Goal: Find specific page/section

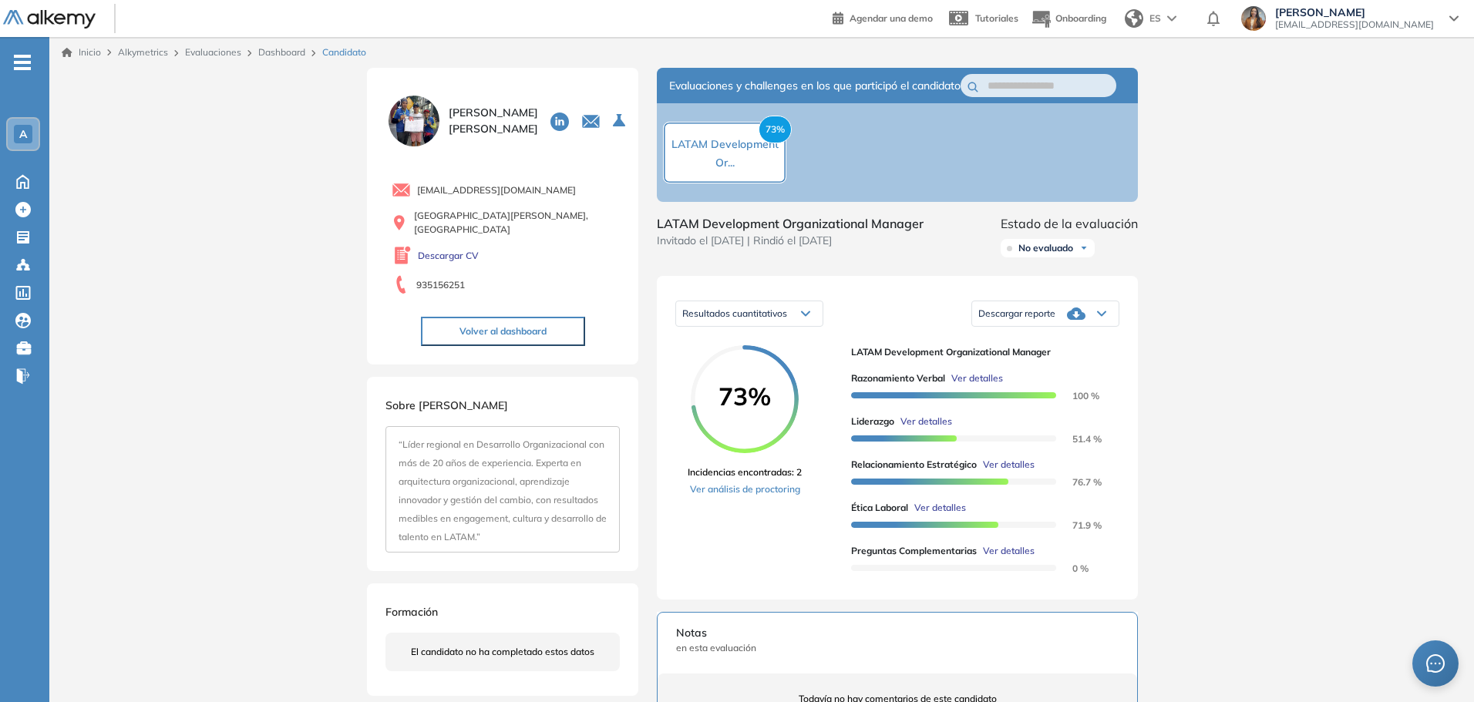
drag, startPoint x: 0, startPoint y: 0, endPoint x: 21, endPoint y: 26, distance: 33.5
click at [21, 26] on img at bounding box center [49, 19] width 92 height 19
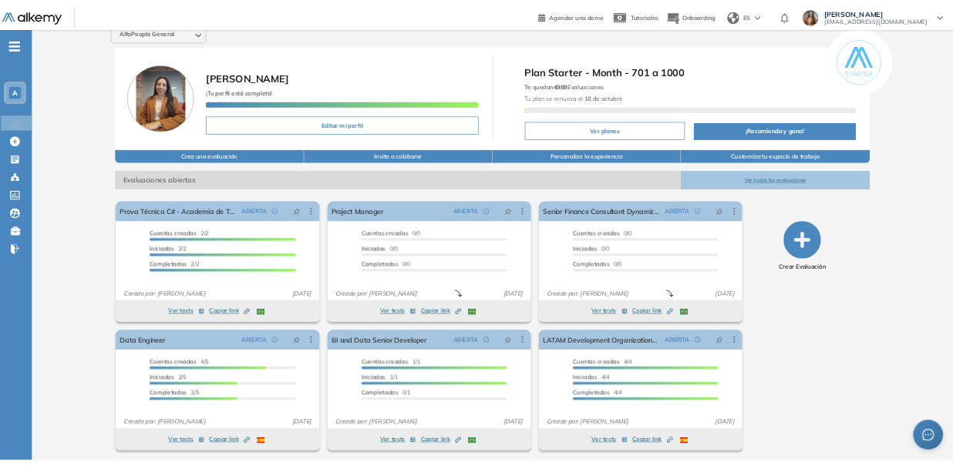
scroll to position [17, 0]
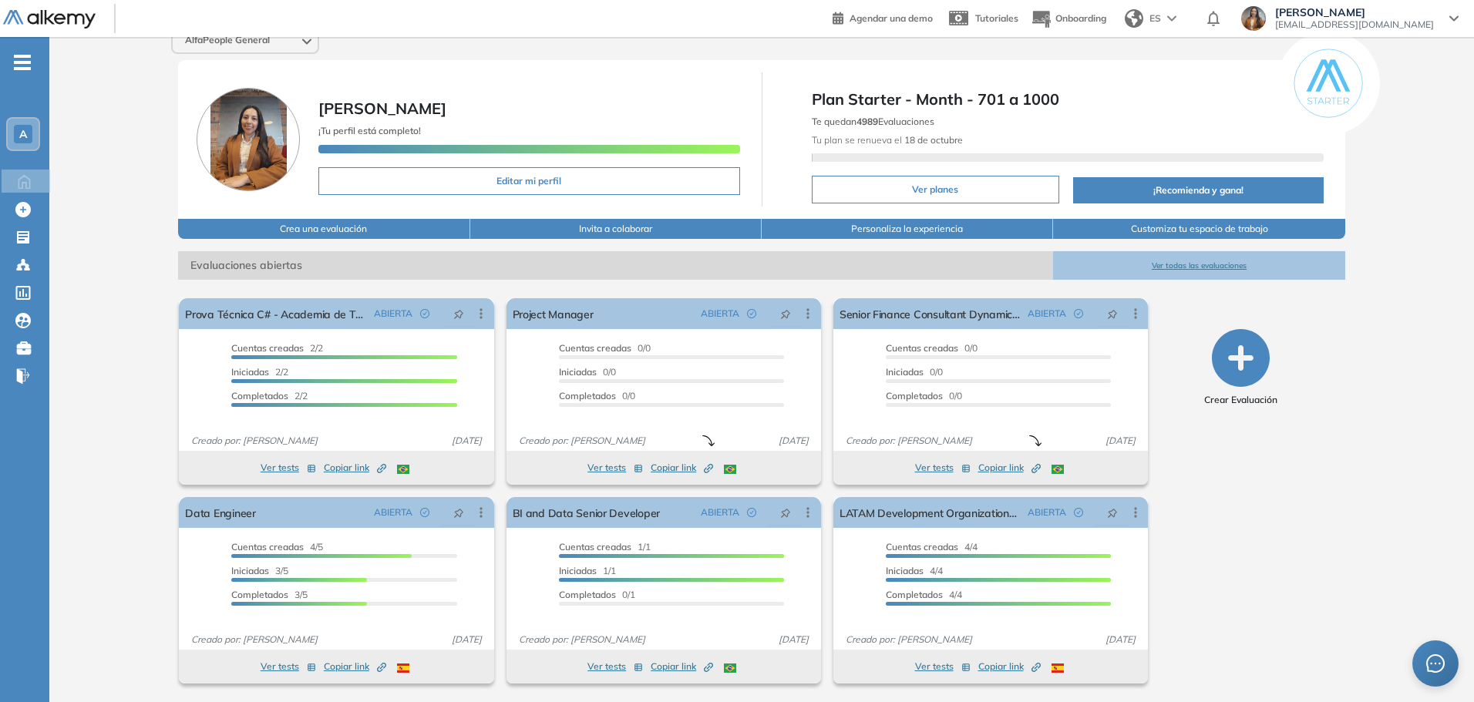
click at [1215, 265] on button "Ver todas las evaluaciones" at bounding box center [1198, 265] width 291 height 29
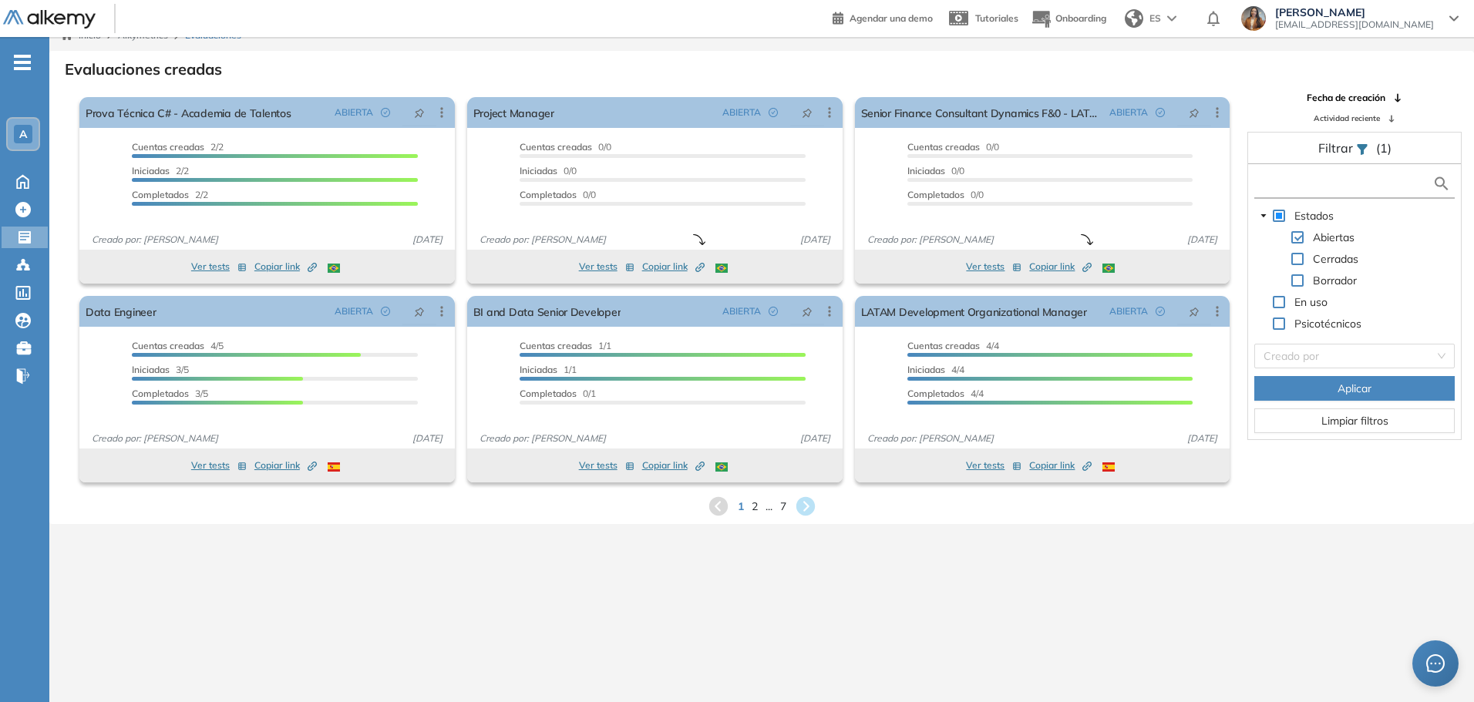
click at [1294, 181] on input "text" at bounding box center [1345, 184] width 174 height 16
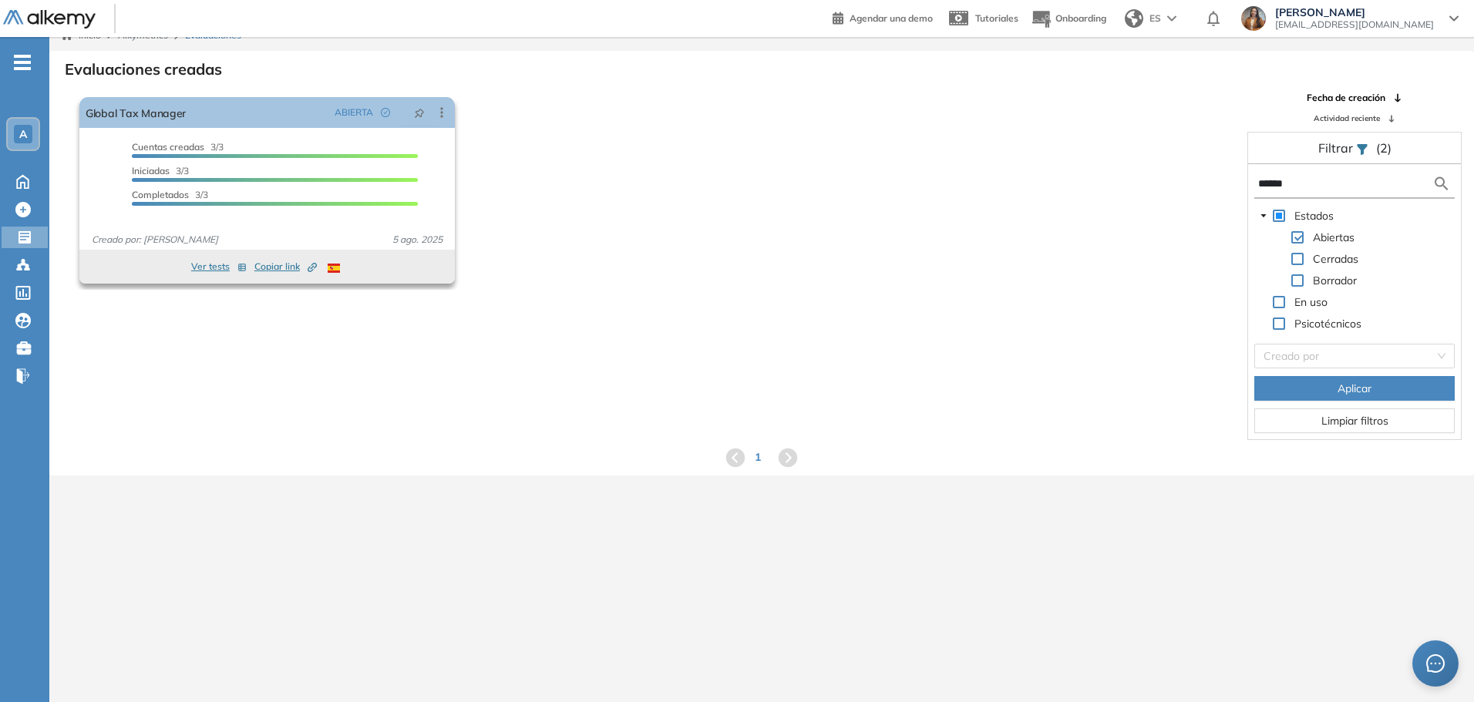
type input "******"
click at [291, 264] on span "Copiar link Created by potrace 1.16, written by [PERSON_NAME] [DATE]-[DATE]" at bounding box center [285, 267] width 62 height 14
